Goal: Check status: Check status

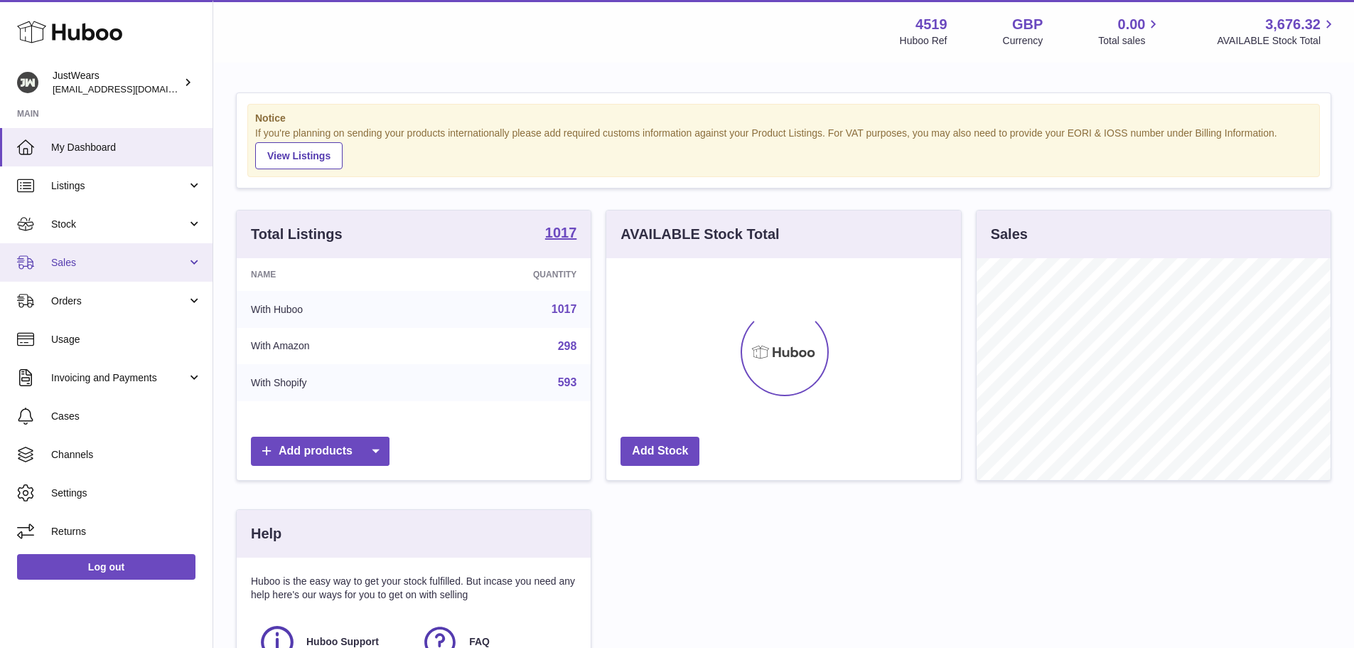
scroll to position [222, 355]
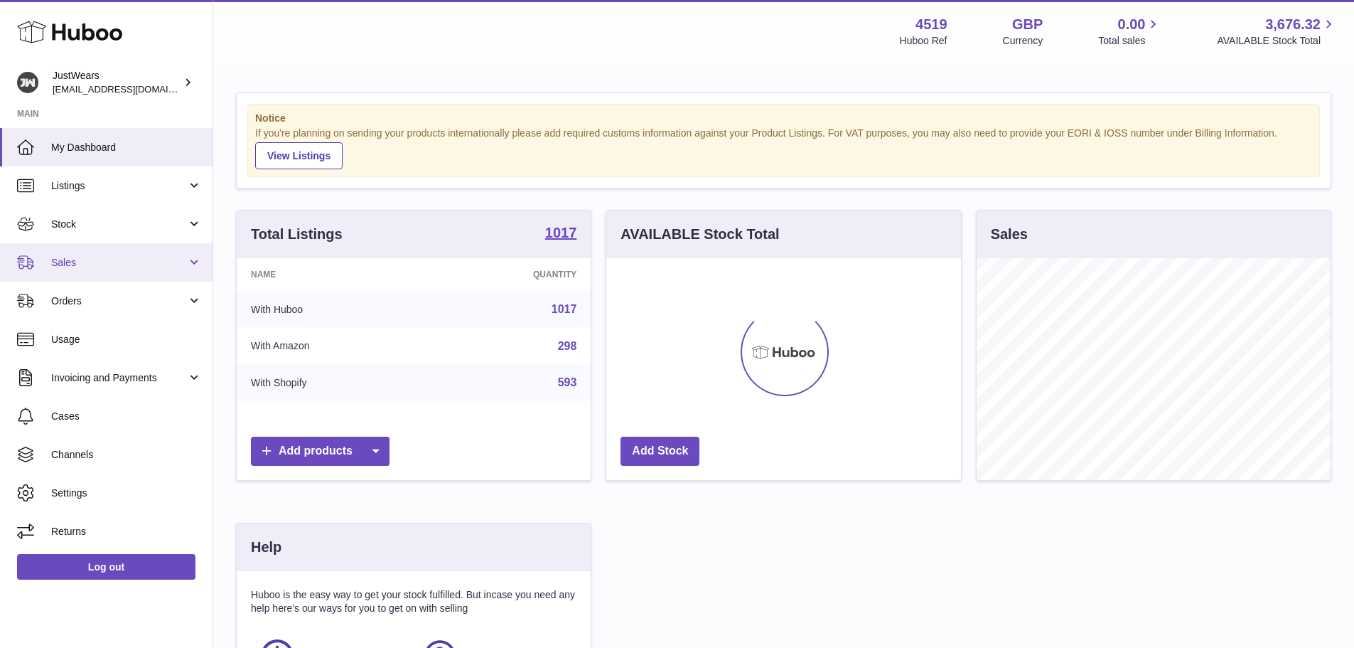
click at [171, 272] on link "Sales" at bounding box center [106, 262] width 213 height 38
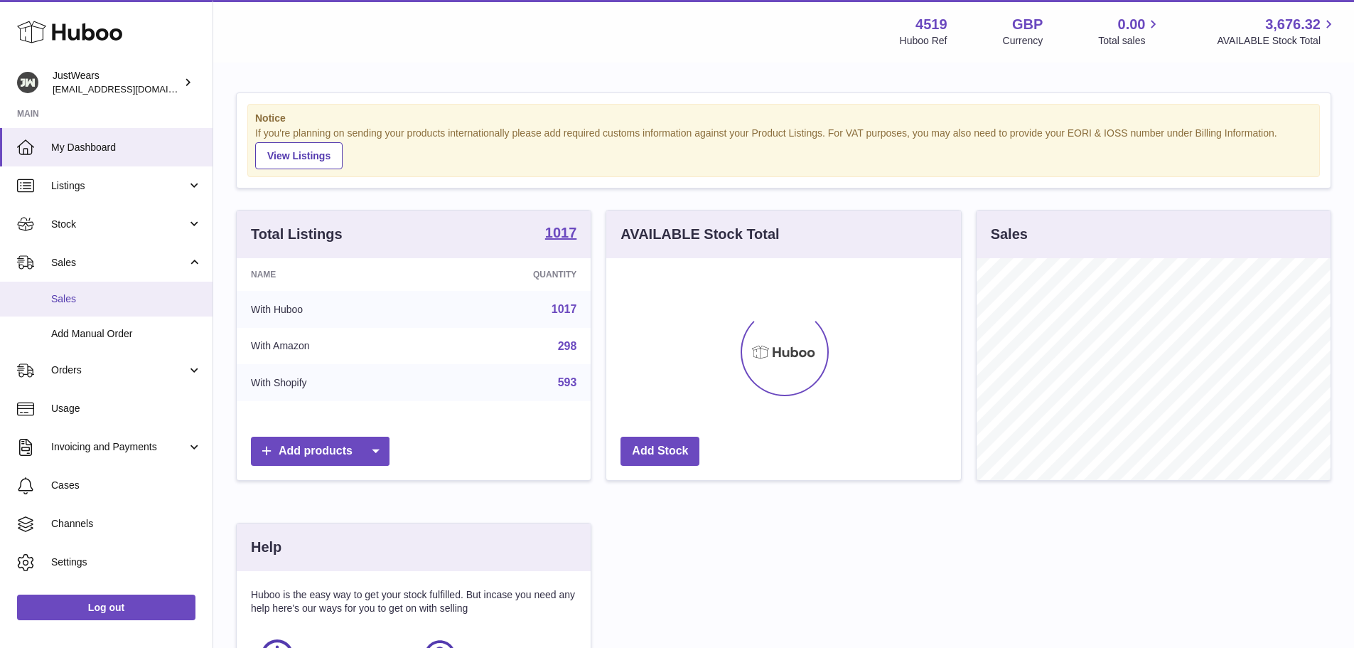
click at [166, 296] on span "Sales" at bounding box center [126, 299] width 151 height 14
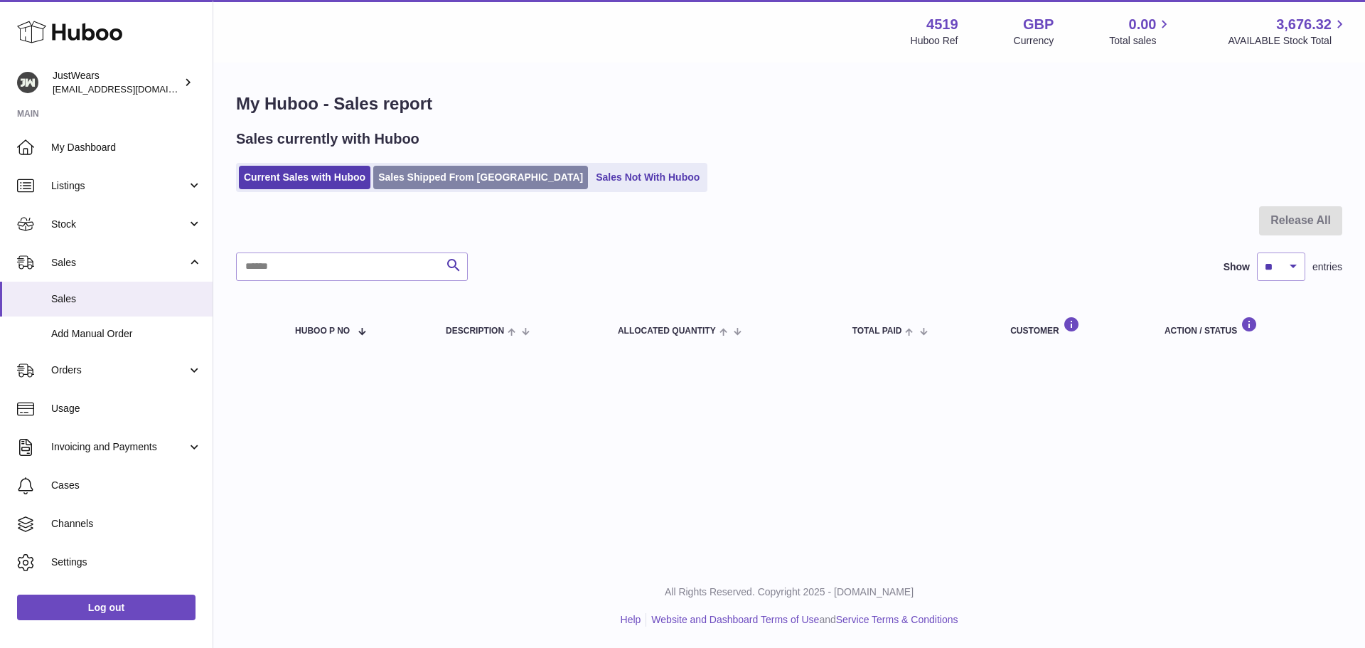
click at [420, 185] on link "Sales Shipped From [GEOGRAPHIC_DATA]" at bounding box center [480, 177] width 215 height 23
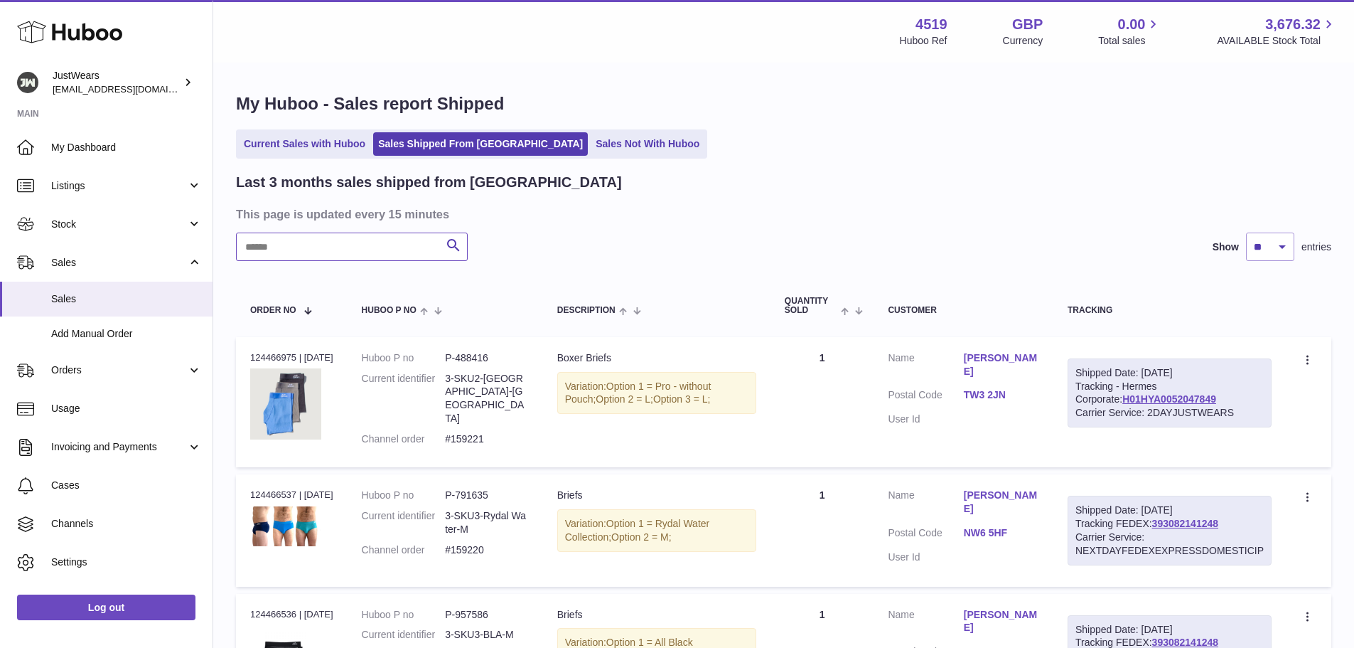
click at [395, 242] on input "text" at bounding box center [352, 246] width 232 height 28
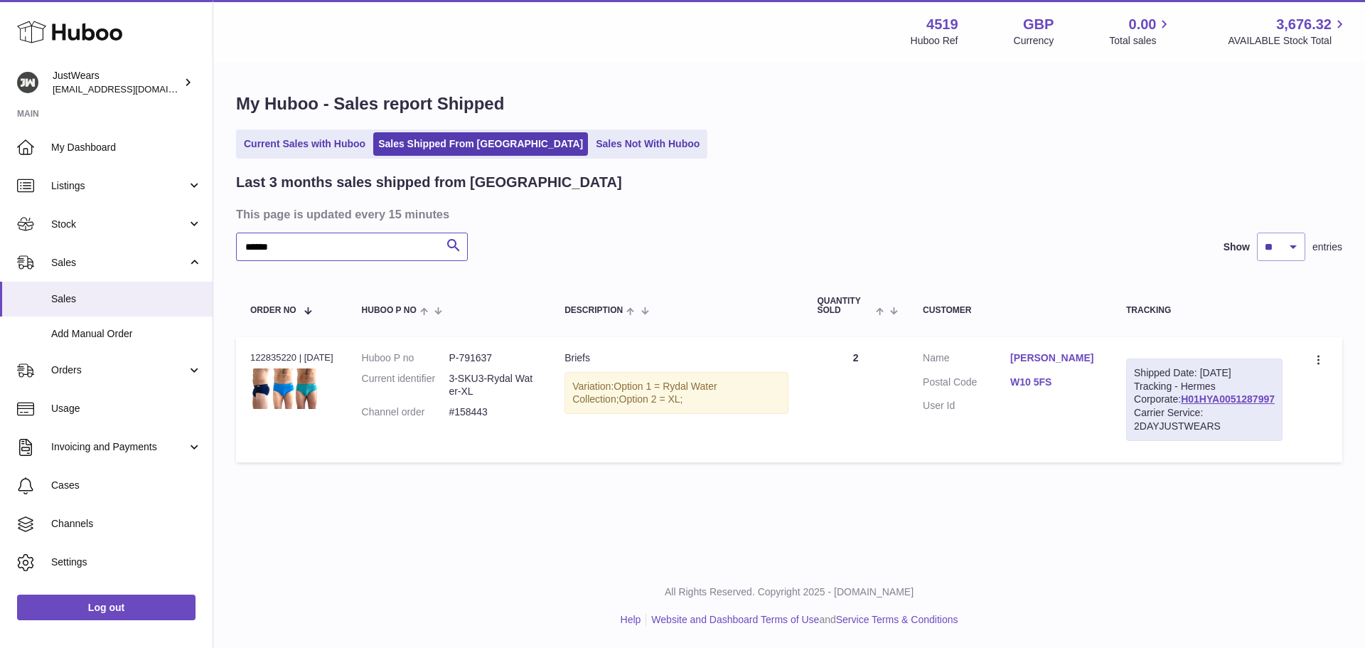
type input "******"
click at [274, 358] on div "Order no 122835220 | [DATE]" at bounding box center [291, 357] width 83 height 13
click at [276, 357] on div "Order no 122835220 | [DATE]" at bounding box center [291, 357] width 83 height 13
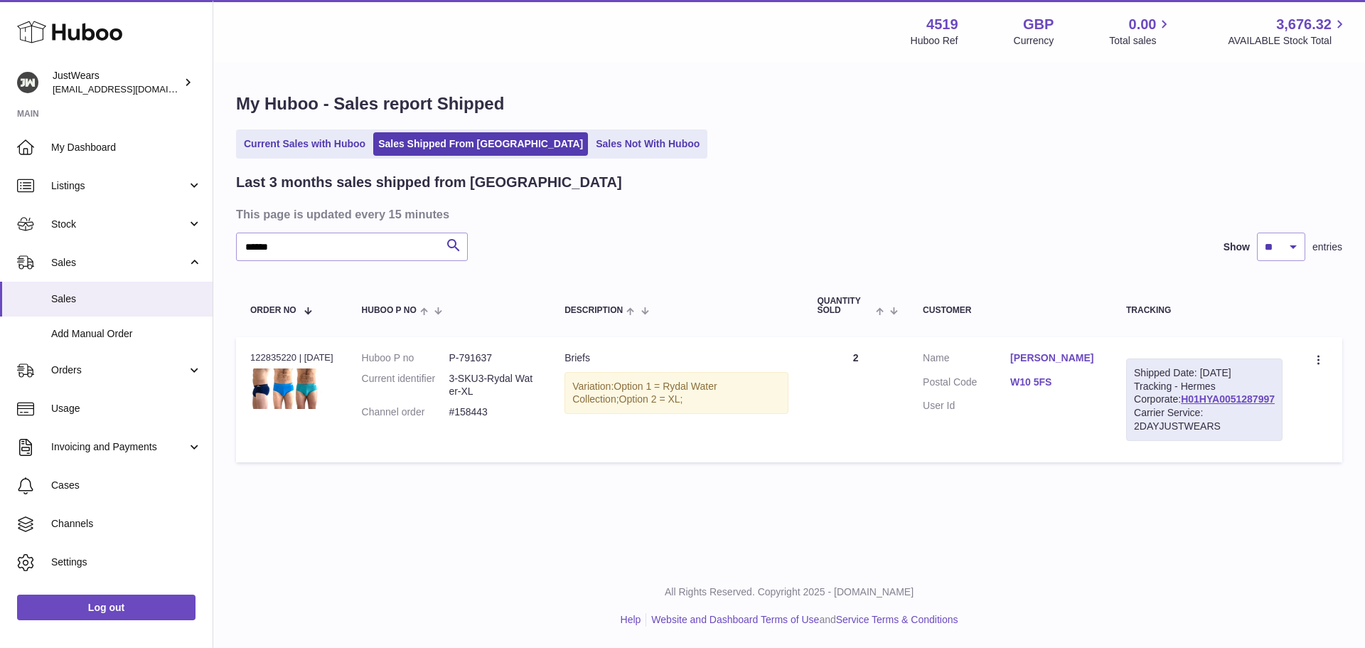
copy div "122835220"
